Goal: Use online tool/utility: Use online tool/utility

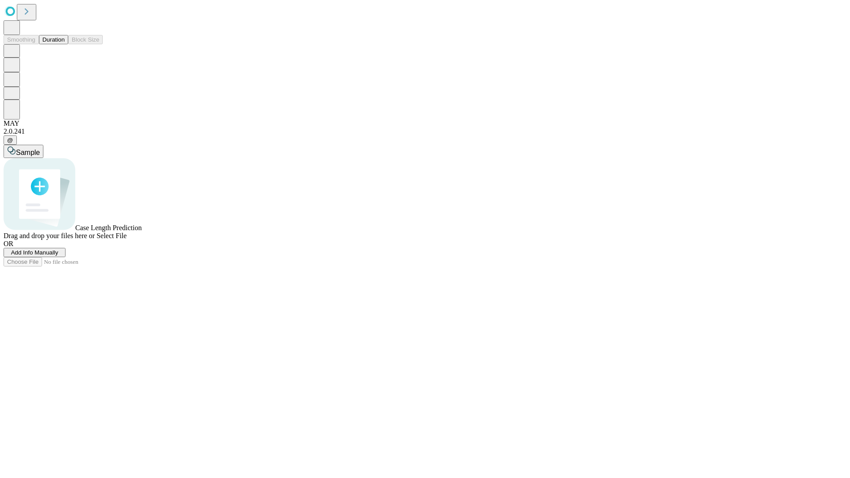
click at [58, 256] on span "Add Info Manually" at bounding box center [34, 252] width 47 height 7
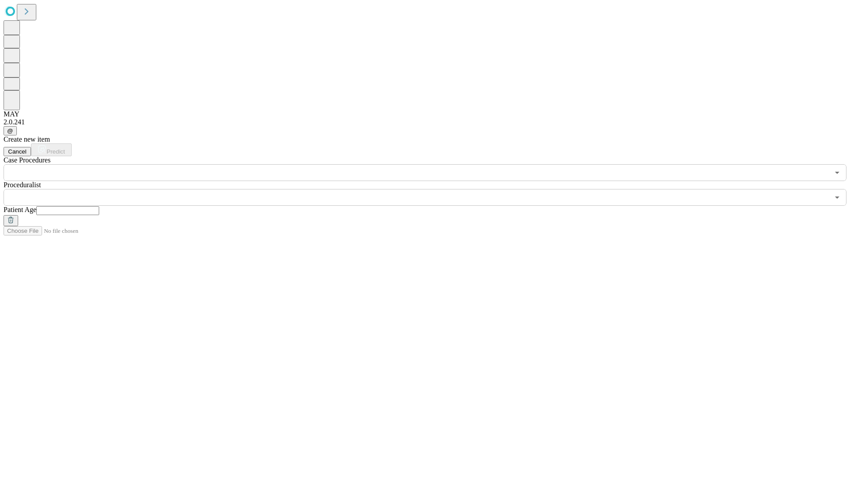
click at [99, 206] on input "text" at bounding box center [67, 210] width 63 height 9
type input "**"
click at [431, 189] on input "text" at bounding box center [417, 197] width 826 height 17
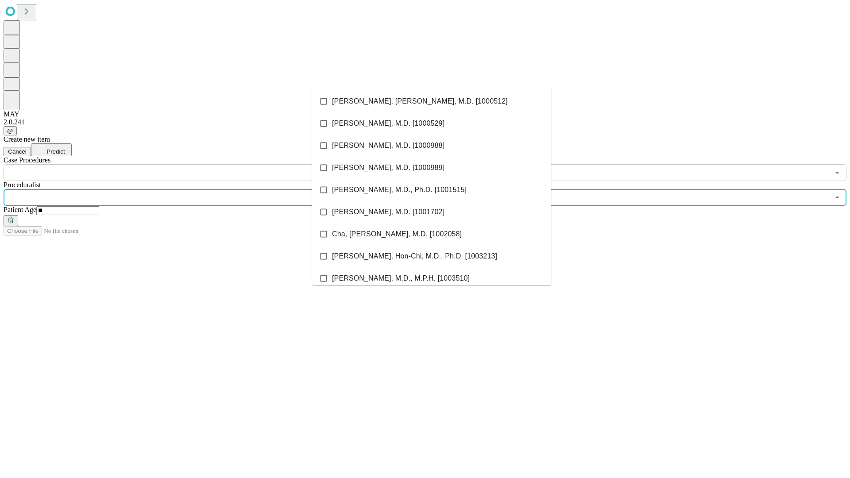
click at [432, 101] on li "[PERSON_NAME], [PERSON_NAME], M.D. [1000512]" at bounding box center [431, 101] width 239 height 22
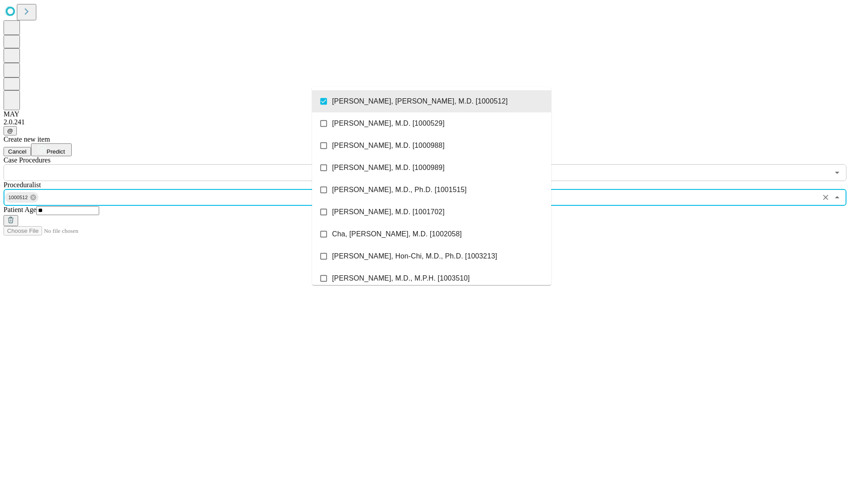
click at [186, 164] on input "text" at bounding box center [417, 172] width 826 height 17
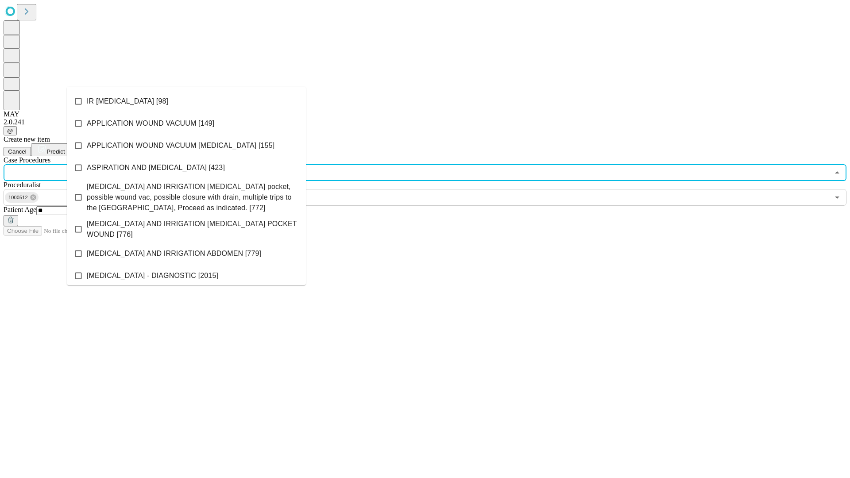
click at [186, 101] on li "IR [MEDICAL_DATA] [98]" at bounding box center [186, 101] width 239 height 22
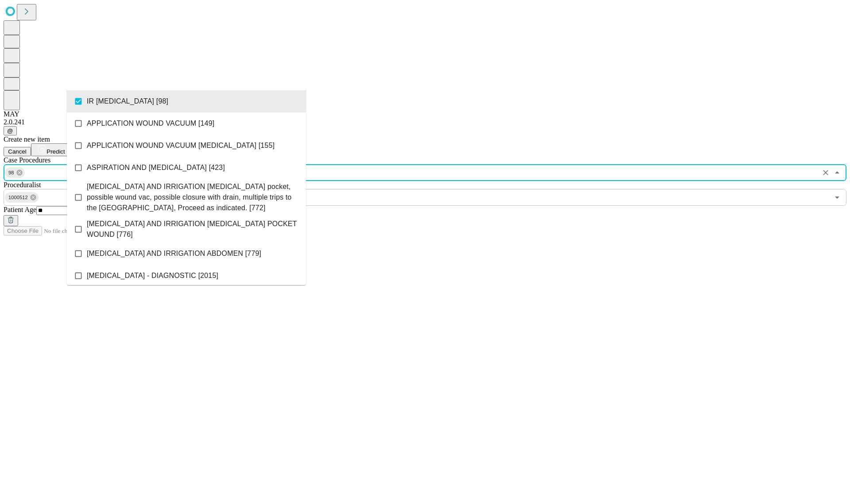
click at [65, 148] on span "Predict" at bounding box center [56, 151] width 18 height 7
